Goal: Check status

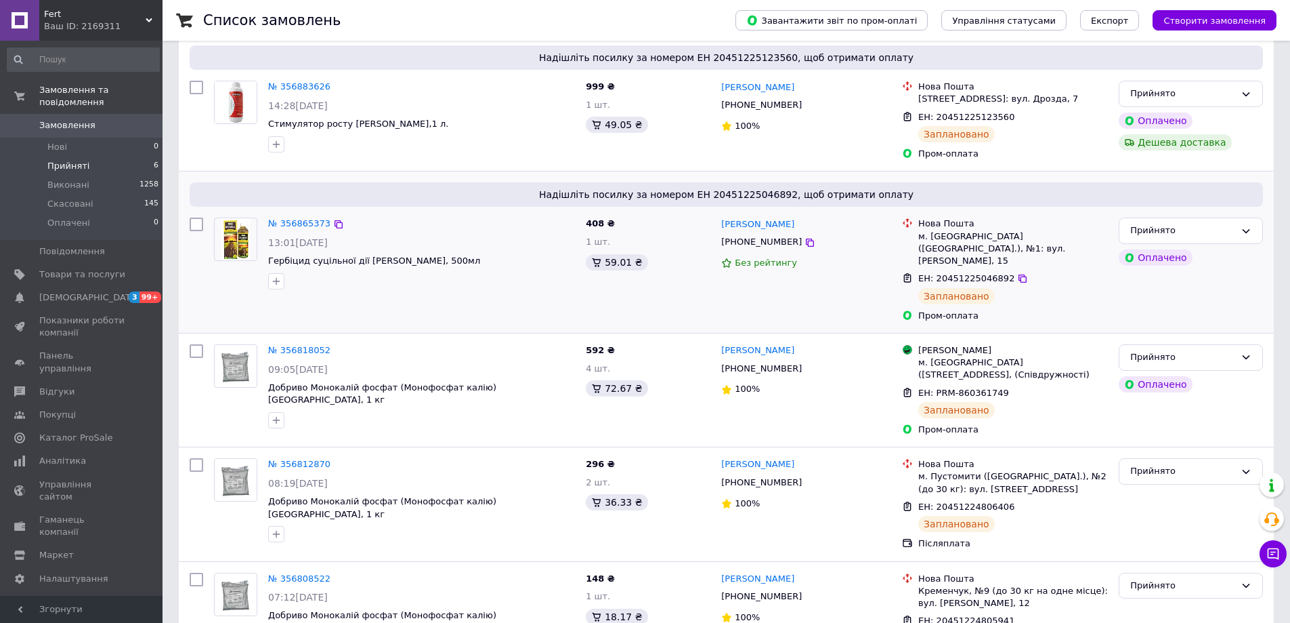
scroll to position [353, 0]
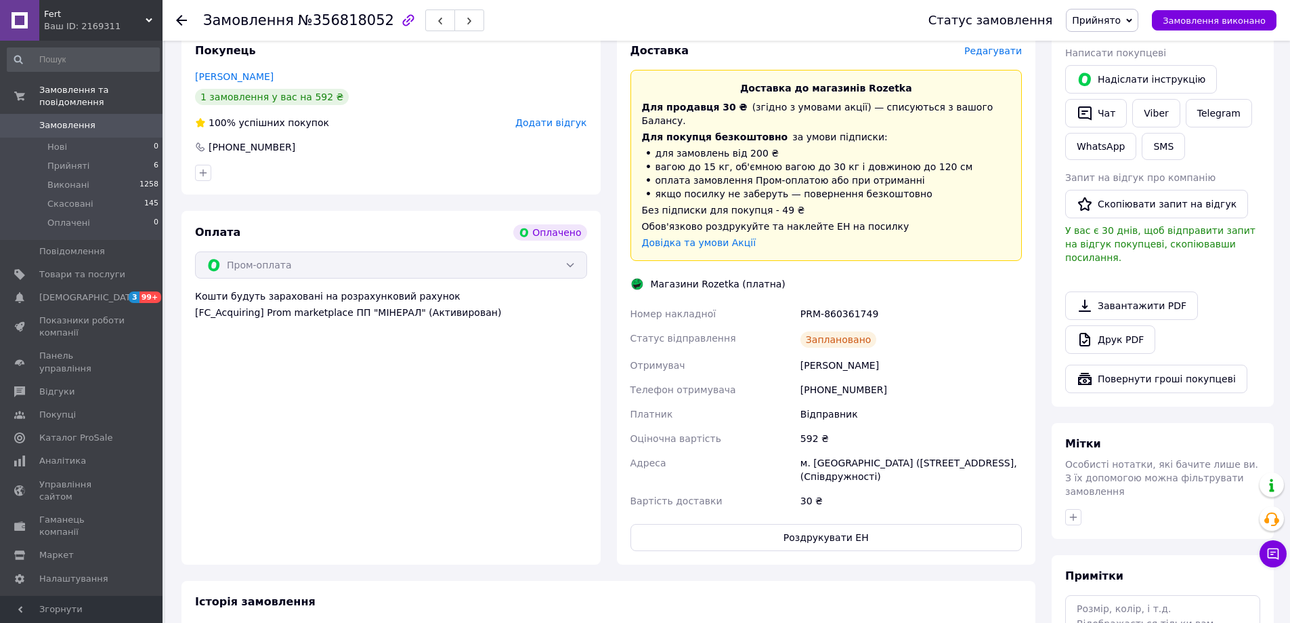
scroll to position [406, 0]
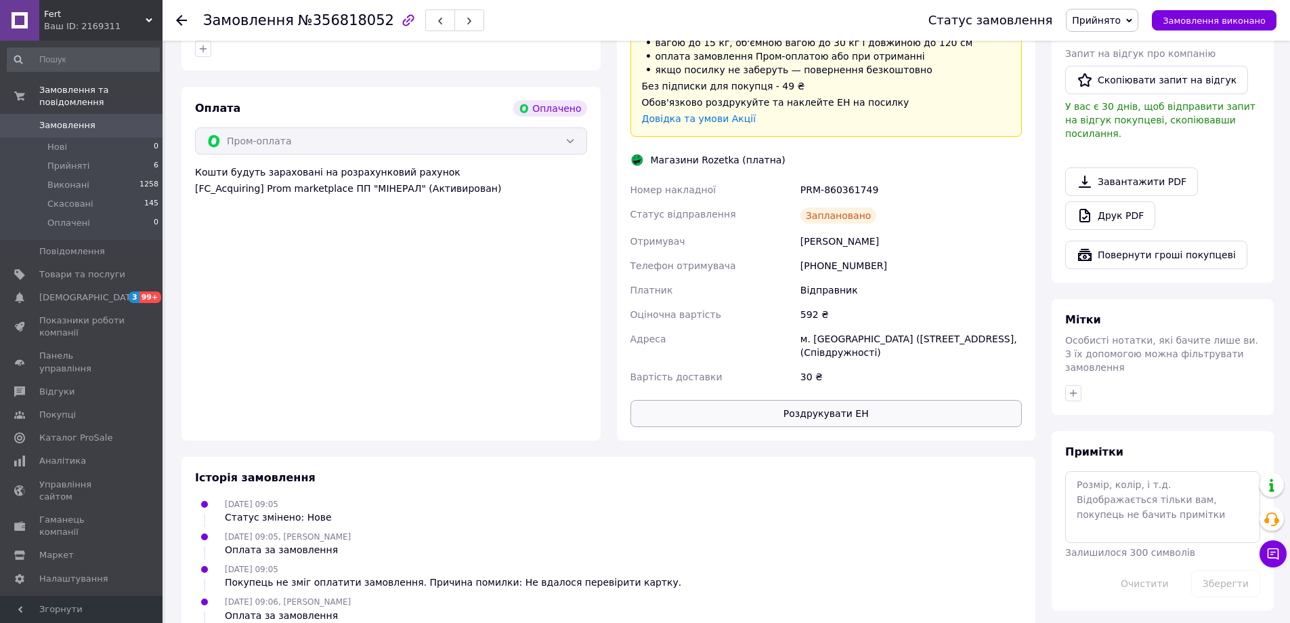
click at [822, 408] on button "Роздрукувати ЕН" at bounding box center [827, 413] width 392 height 27
